Goal: Communication & Community: Answer question/provide support

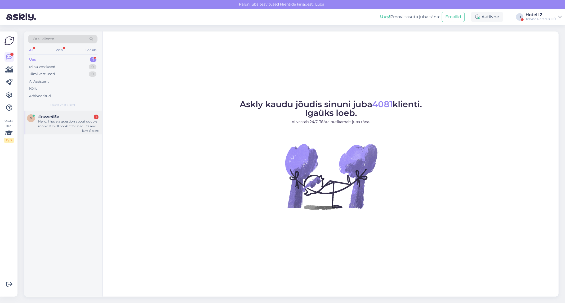
click at [66, 118] on div "#nvze4l5e 1" at bounding box center [68, 116] width 60 height 5
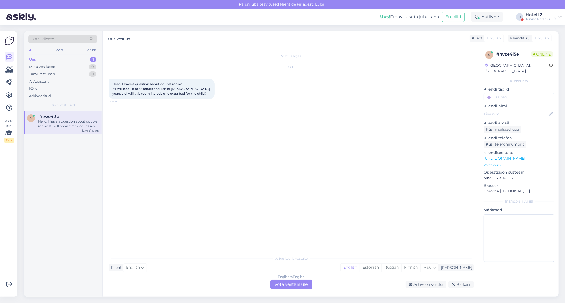
click at [287, 282] on div "English to English Võta vestlus üle" at bounding box center [291, 285] width 42 height 10
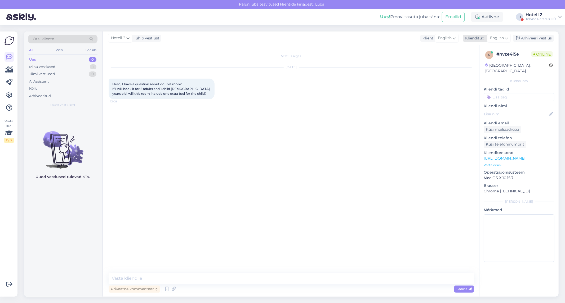
drag, startPoint x: 498, startPoint y: 38, endPoint x: 497, endPoint y: 41, distance: 3.0
click at [498, 38] on span "English" at bounding box center [497, 38] width 14 height 6
click at [490, 90] on link "English" at bounding box center [487, 91] width 58 height 8
click at [233, 210] on div "Vestlus algas [DATE] Hello, I have a question about double room: If I will book…" at bounding box center [294, 160] width 370 height 218
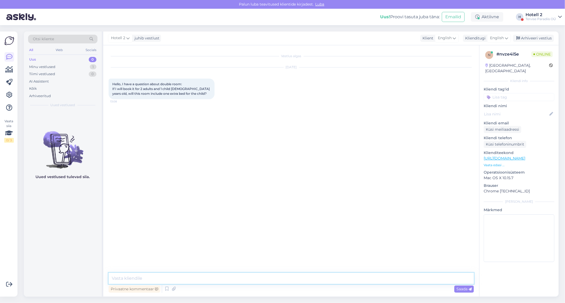
click at [144, 280] on textarea at bounding box center [291, 278] width 365 height 11
click at [492, 36] on span "English" at bounding box center [497, 38] width 14 height 6
click at [481, 99] on link "Estonian" at bounding box center [487, 100] width 58 height 8
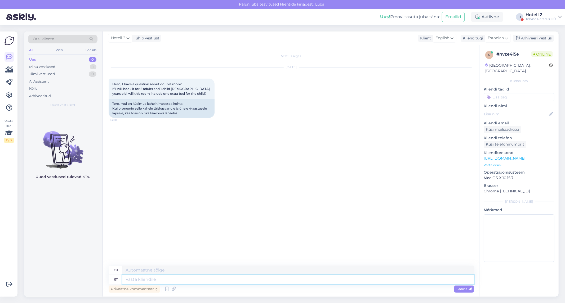
click at [177, 278] on textarea at bounding box center [297, 279] width 351 height 9
type textarea "Tere!"
type textarea "Hello!"
type textarea "Tere! [GEOGRAPHIC_DATA]"
type textarea "Hello! Yes"
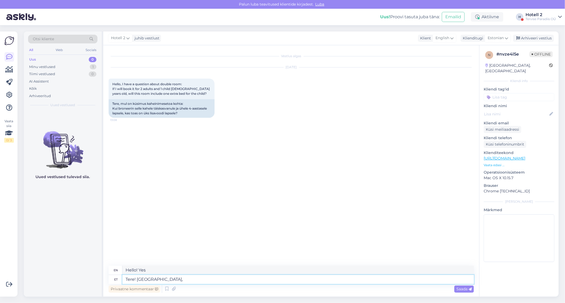
type textarea "Tere! [GEOGRAPHIC_DATA],"
type textarea "Hello! Yes,"
type textarea "Tere! [GEOGRAPHIC_DATA], öapsele"
type textarea "Hello! Yes, bye"
type textarea "Tere! [GEOGRAPHIC_DATA],"
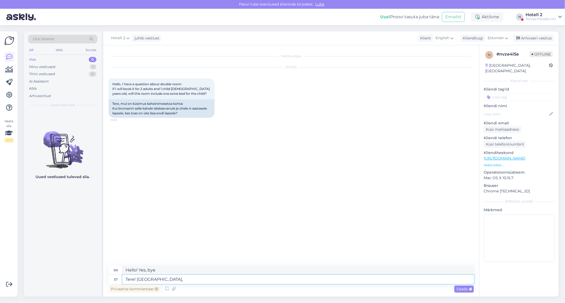
type textarea "Hello! Yes,"
type textarea "Tere! [PERSON_NAME], lapsele t"
type textarea "Hello! Yes, for the child"
type textarea "Tere! [PERSON_NAME], lapsele toome t"
type textarea "Hello! Yes, we will bring it for the child."
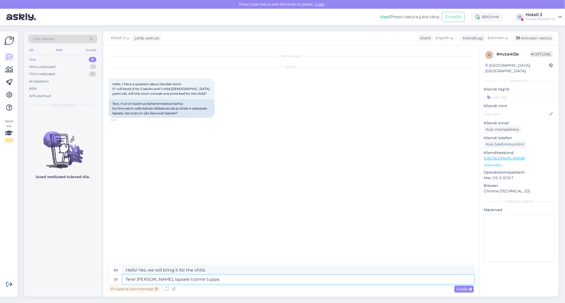
type textarea "Tere! [PERSON_NAME], lapsele toome tuppa"
type textarea "Hello! Yes, we will bring it to the child's room."
type textarea "Tere! [PERSON_NAME], lapsele toome tuppa lisavoodi."
type textarea "Hello! Yes, we will bring an extra bed to the room for the child."
type textarea "Tere! [PERSON_NAME], lapsele toome tuppa lisavoodi."
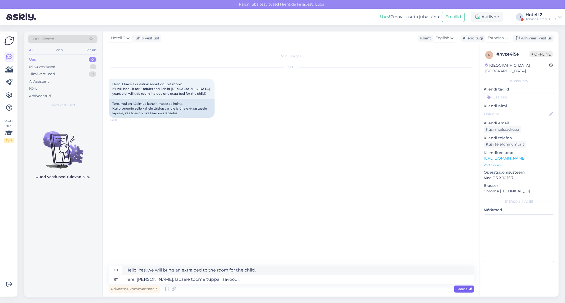
click at [463, 288] on span "Saada" at bounding box center [463, 289] width 15 height 5
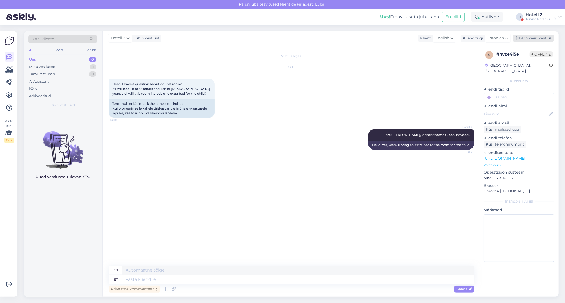
click at [540, 37] on div "Arhiveeri vestlus" at bounding box center [533, 38] width 41 height 7
